Goal: Task Accomplishment & Management: Manage account settings

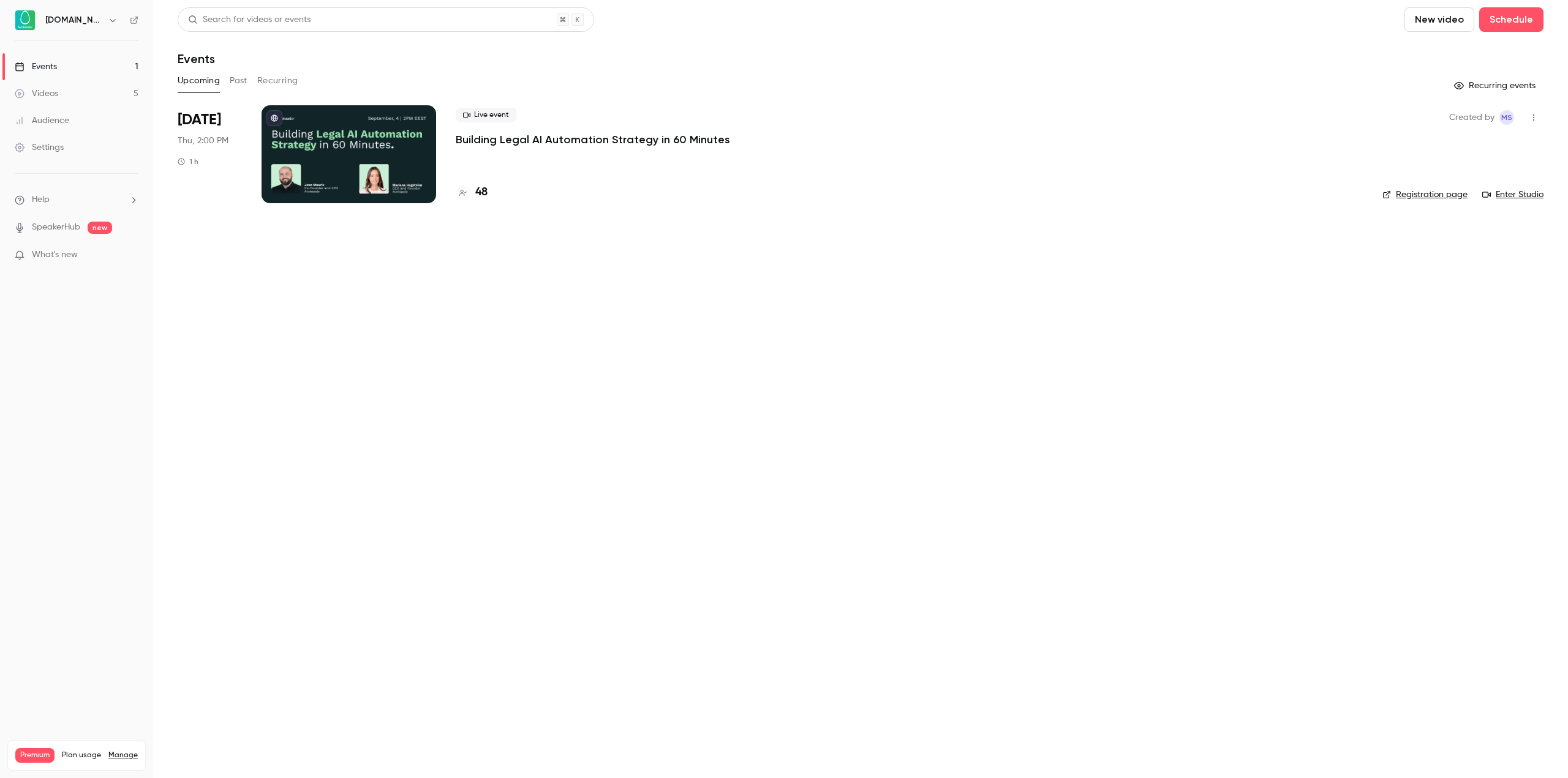
click at [624, 136] on p "Building Legal AI Automation Strategy in 60 Minutes" at bounding box center [592, 139] width 274 height 15
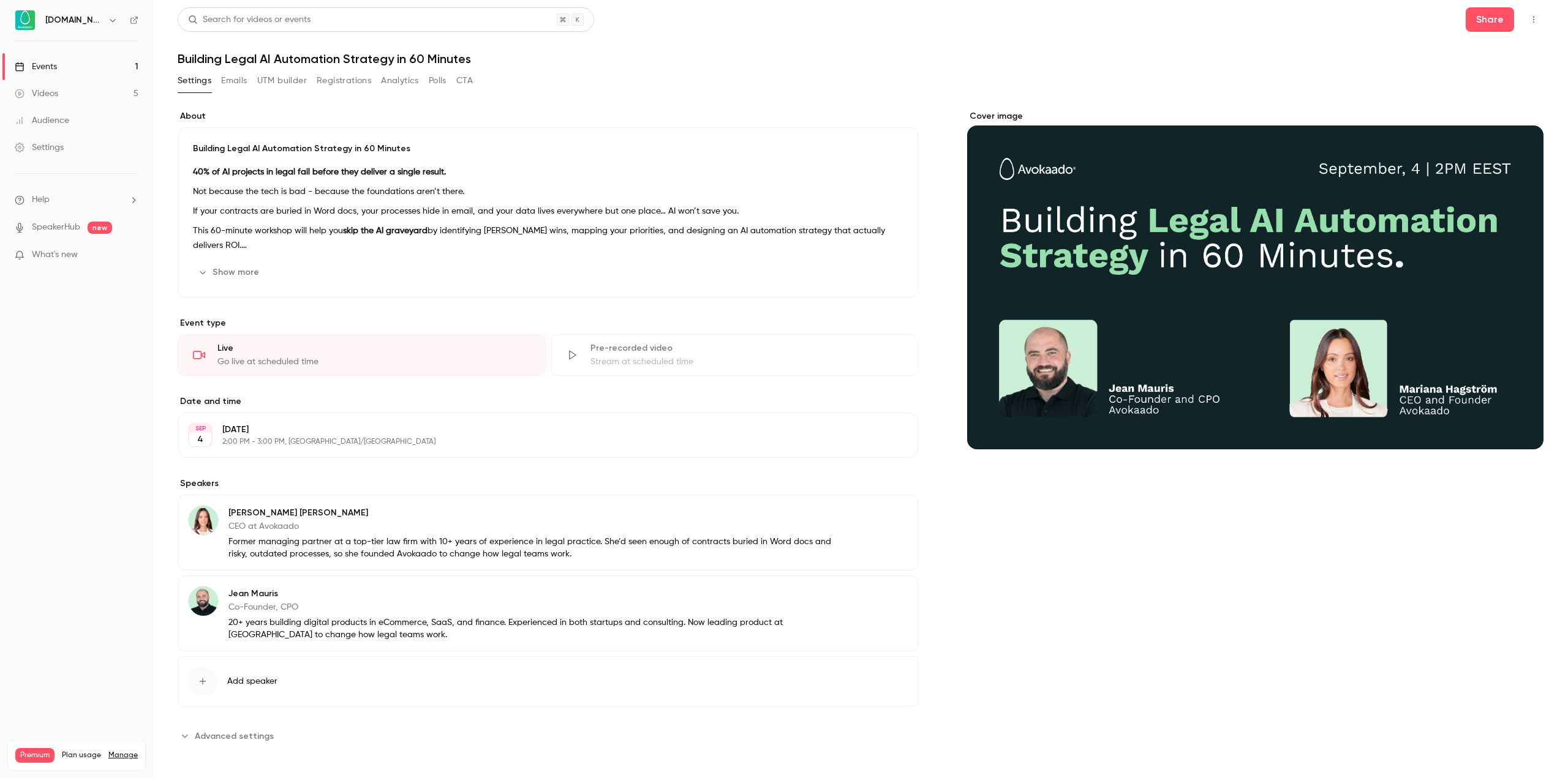
click at [348, 83] on button "Registrations" at bounding box center [343, 81] width 54 height 20
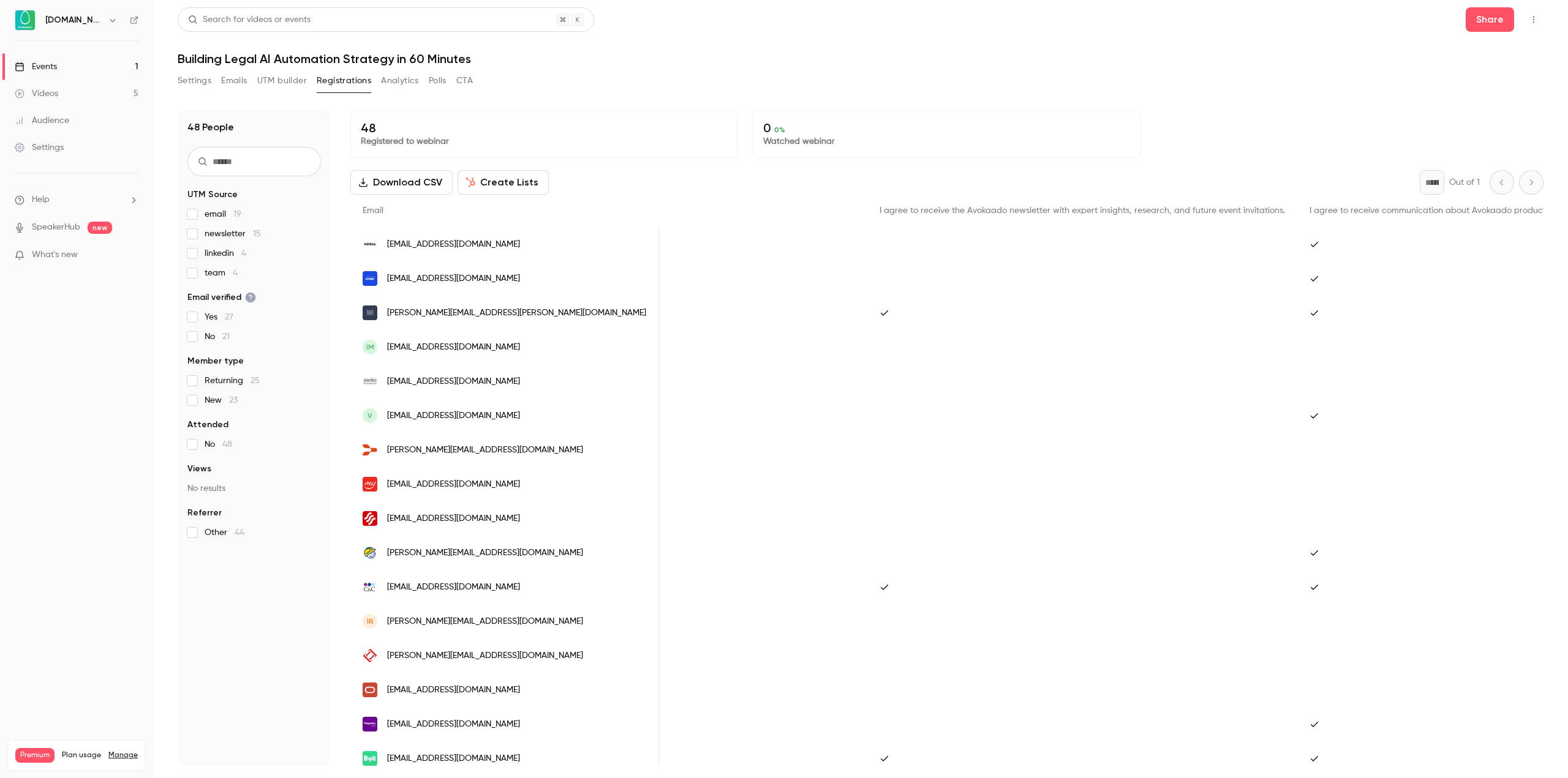
scroll to position [0, 1146]
